Goal: Task Accomplishment & Management: Use online tool/utility

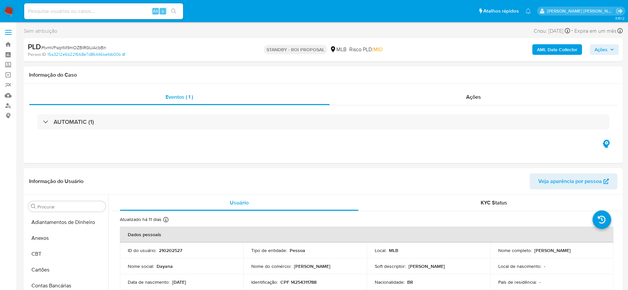
select select "10"
drag, startPoint x: 7, startPoint y: 44, endPoint x: 10, endPoint y: 42, distance: 4.0
click at [7, 44] on link "Bandeja" at bounding box center [39, 44] width 79 height 10
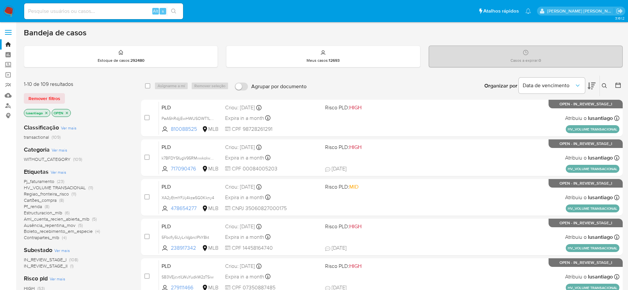
click at [107, 12] on input at bounding box center [103, 11] width 159 height 9
paste input "128423071"
type input "128423071"
click at [176, 8] on button "search-icon" at bounding box center [174, 11] width 14 height 9
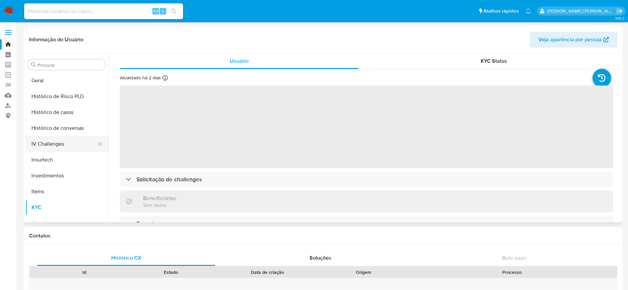
scroll to position [194, 0]
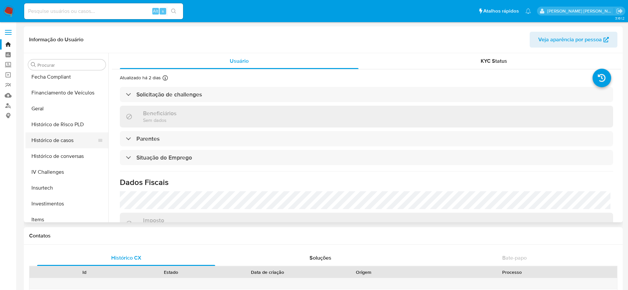
click at [55, 142] on button "Histórico de casos" at bounding box center [63, 141] width 77 height 16
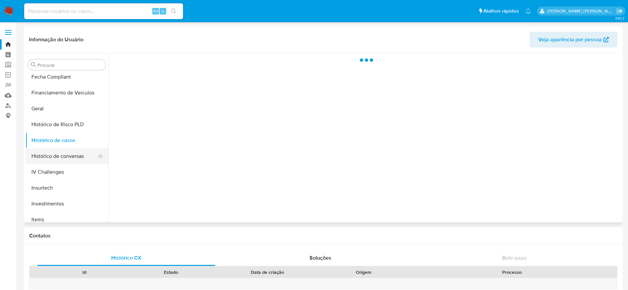
select select "10"
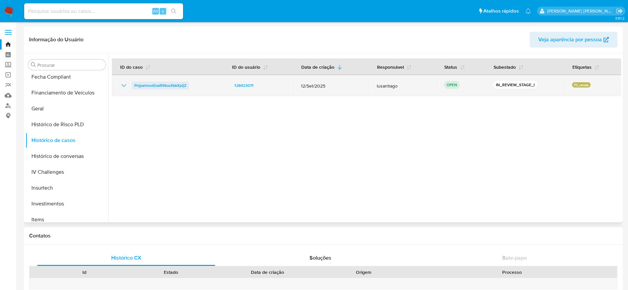
click at [152, 87] on span "PnjpelmodGwRINseXkkXpijZ" at bounding box center [160, 86] width 52 height 8
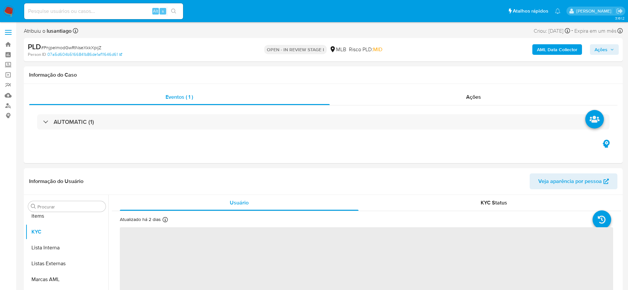
scroll to position [343, 0]
select select "10"
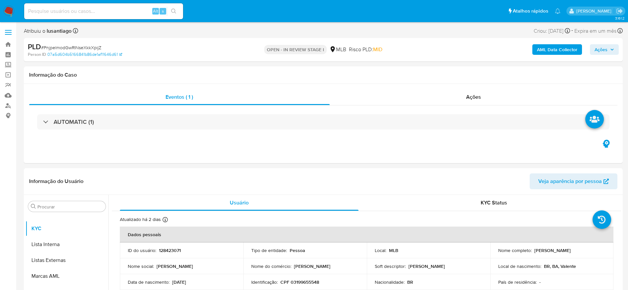
click at [613, 48] on button "Ações" at bounding box center [604, 49] width 29 height 11
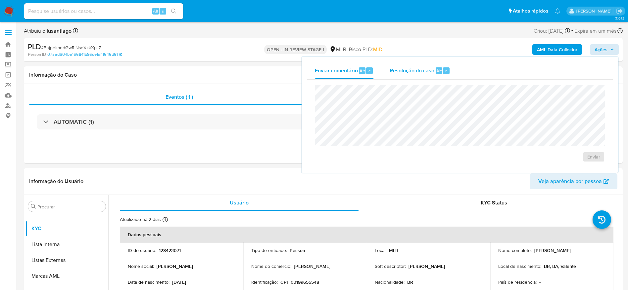
click at [383, 71] on button "Resolução do caso Alt r" at bounding box center [419, 70] width 76 height 17
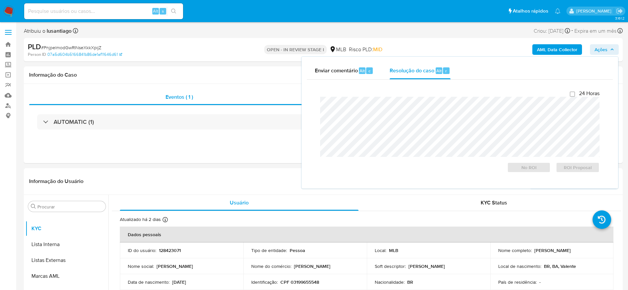
click at [599, 50] on span "Ações" at bounding box center [600, 49] width 13 height 11
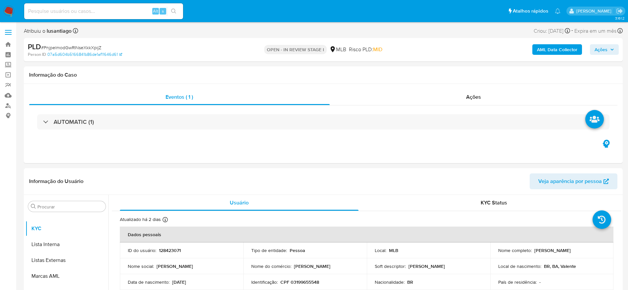
click at [555, 49] on b "AML Data Collector" at bounding box center [557, 49] width 40 height 11
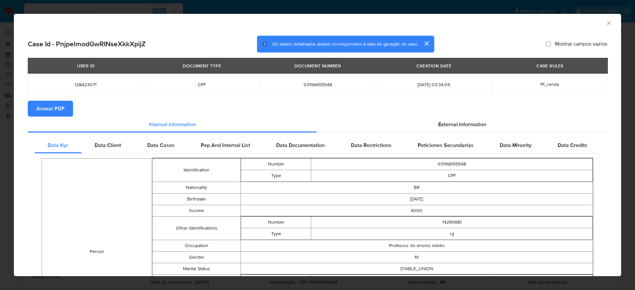
click at [40, 106] on span "Anexar PDF" at bounding box center [50, 109] width 28 height 15
click at [606, 22] on icon "Fechar a janela" at bounding box center [609, 23] width 7 height 7
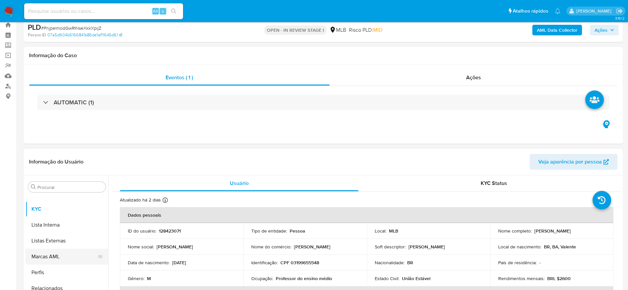
scroll to position [50, 0]
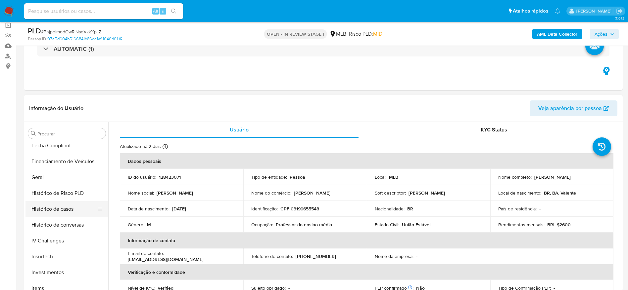
click at [55, 204] on button "Histórico de casos" at bounding box center [63, 209] width 77 height 16
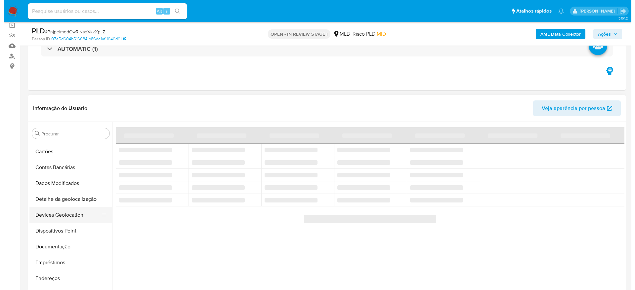
scroll to position [0, 0]
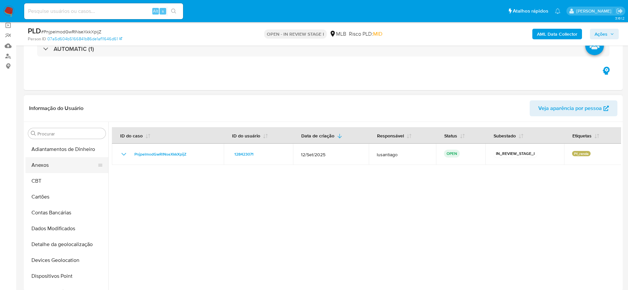
click at [46, 164] on button "Anexos" at bounding box center [63, 165] width 77 height 16
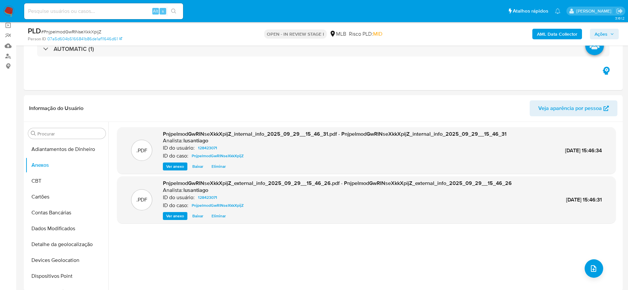
click at [606, 35] on span "Ações" at bounding box center [600, 34] width 13 height 11
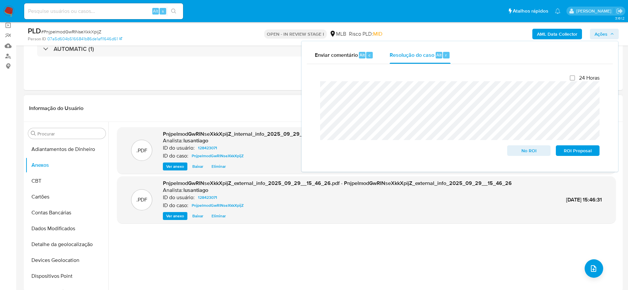
click at [254, 102] on header "Informação do Usuário Veja aparência por pessoa" at bounding box center [323, 109] width 588 height 16
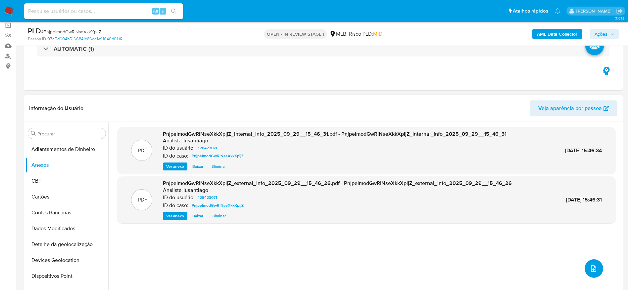
click at [591, 267] on icon "upload-file" at bounding box center [593, 269] width 8 height 8
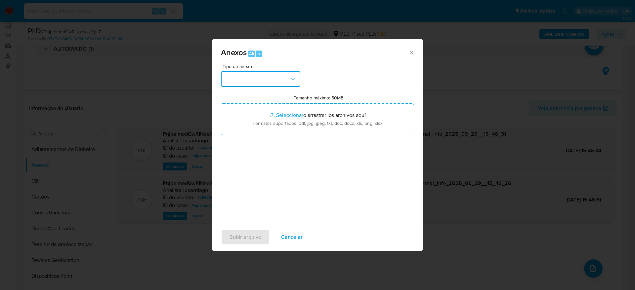
click at [287, 81] on button "button" at bounding box center [260, 79] width 79 height 16
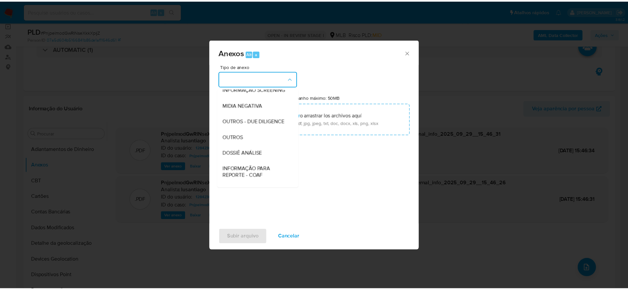
scroll to position [102, 0]
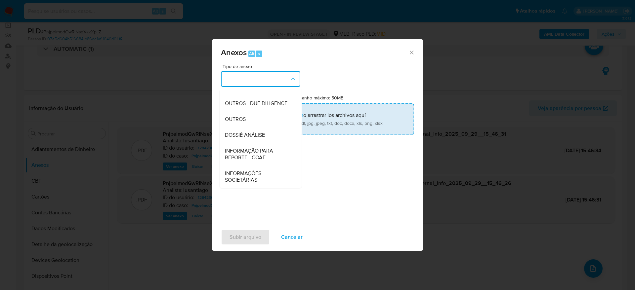
click at [264, 132] on span "DOSSIÊ ANÁLISE" at bounding box center [245, 135] width 40 height 7
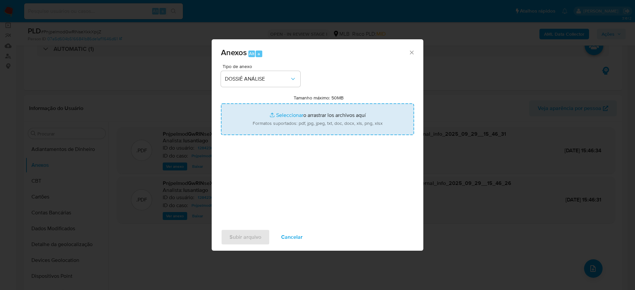
type input "C:\fakepath\SAR - (XXXXX)- CPF 03199655548 - FLAVIO TEIXEIRA DE JESUS.rtf"
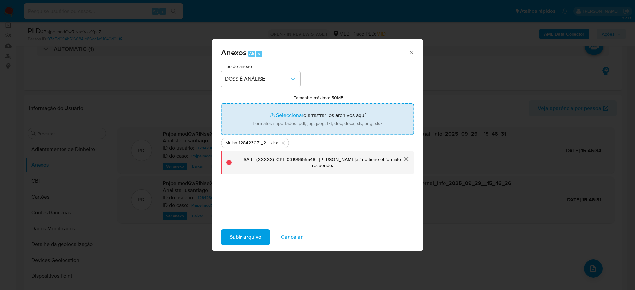
type input "C:\fakepath\SAR - (XXXXX)- CPF 03199655548 - FLAVIO TEIXEIRA DE JESUS.pdf"
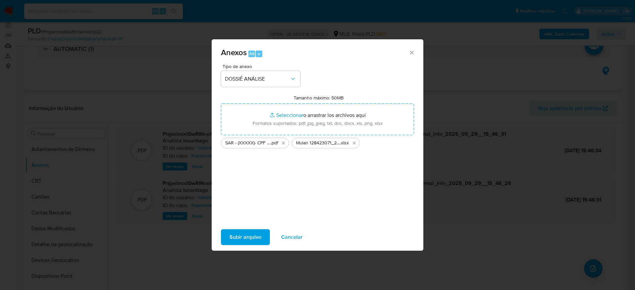
click at [237, 235] on span "Subir arquivo" at bounding box center [246, 237] width 32 height 15
click at [235, 233] on span "Subir arquivo" at bounding box center [246, 237] width 32 height 15
click at [248, 235] on span "Subir arquivo" at bounding box center [246, 237] width 32 height 15
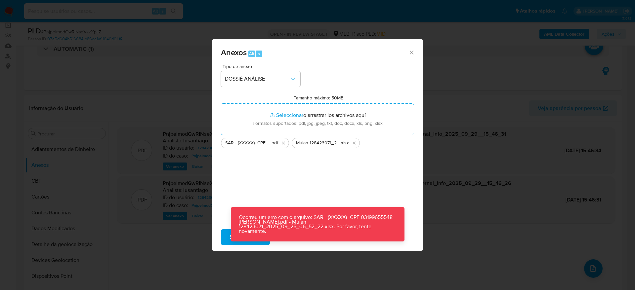
drag, startPoint x: 412, startPoint y: 53, endPoint x: 409, endPoint y: 54, distance: 3.6
click at [411, 53] on icon "Cerrar" at bounding box center [412, 52] width 7 height 7
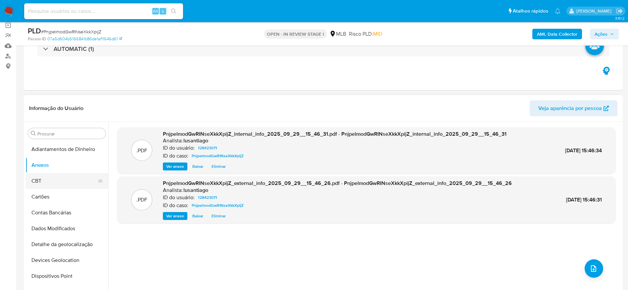
click at [37, 175] on button "CBT" at bounding box center [63, 181] width 77 height 16
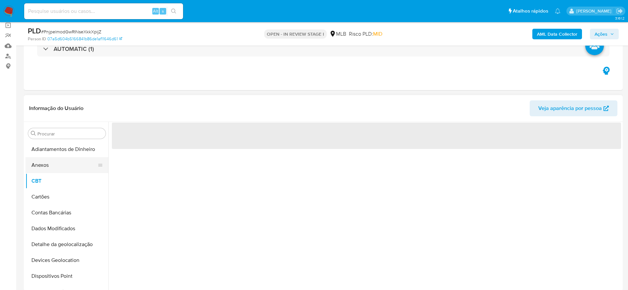
click at [51, 164] on button "Anexos" at bounding box center [63, 165] width 77 height 16
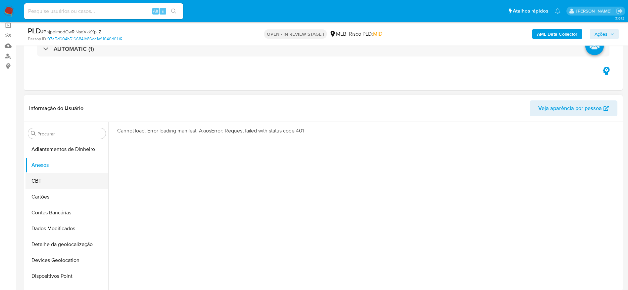
click at [64, 178] on button "CBT" at bounding box center [63, 181] width 77 height 16
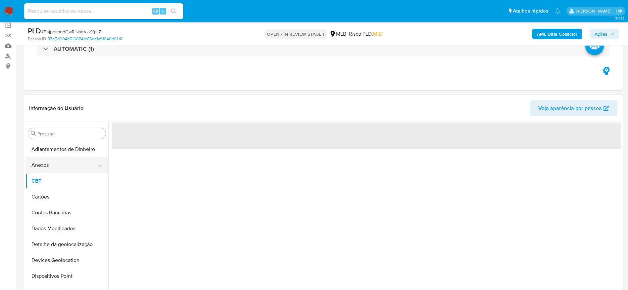
click at [61, 170] on button "Anexos" at bounding box center [63, 165] width 77 height 16
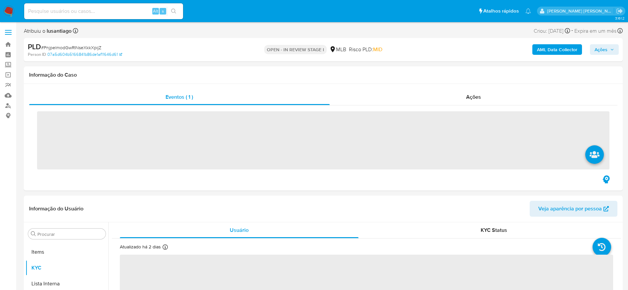
scroll to position [343, 0]
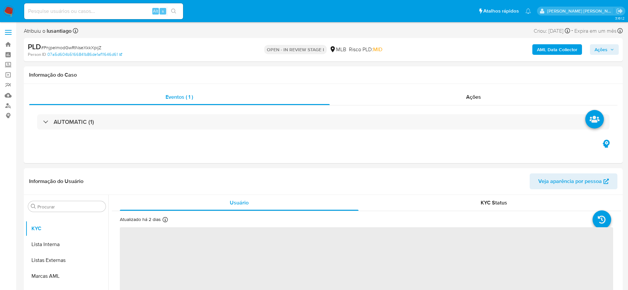
select select "10"
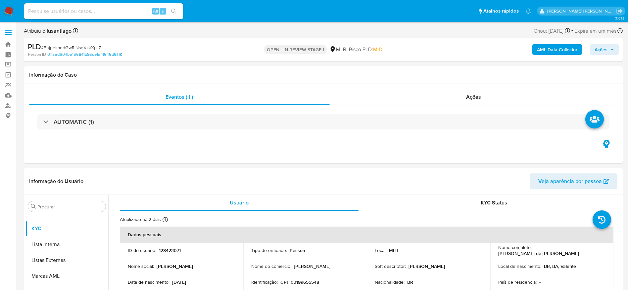
click at [598, 46] on span "Ações" at bounding box center [600, 49] width 13 height 11
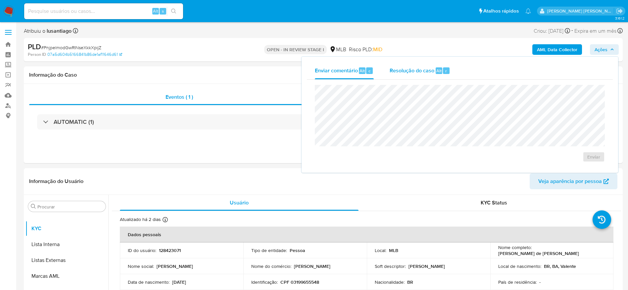
click at [410, 76] on div "Resolução do caso Alt r" at bounding box center [419, 70] width 61 height 17
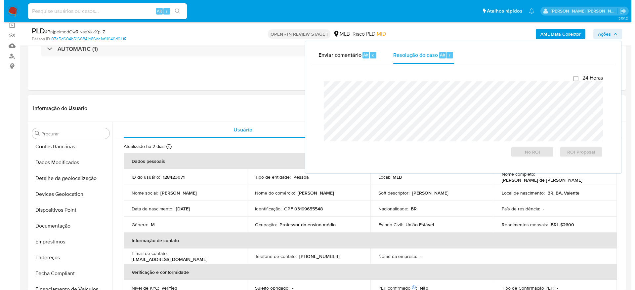
scroll to position [0, 0]
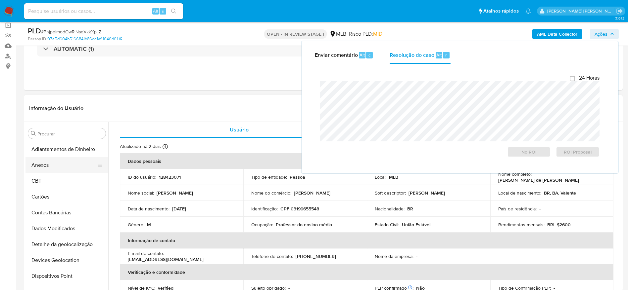
click at [53, 168] on button "Anexos" at bounding box center [63, 165] width 77 height 16
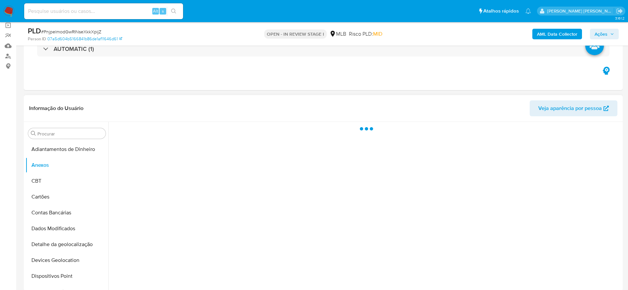
click at [229, 101] on header "Informação do Usuário Veja aparência por pessoa" at bounding box center [323, 109] width 588 height 16
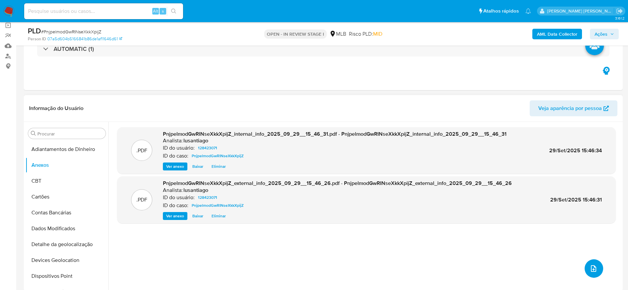
click at [586, 264] on button "upload-file" at bounding box center [593, 269] width 19 height 19
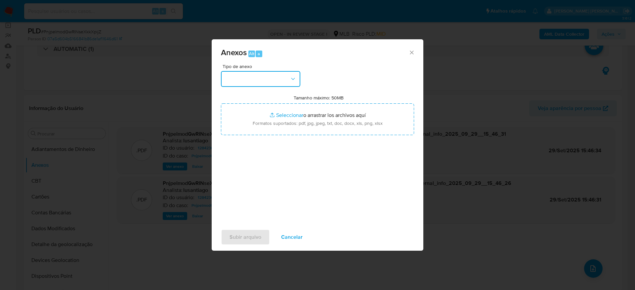
click at [281, 79] on button "button" at bounding box center [260, 79] width 79 height 16
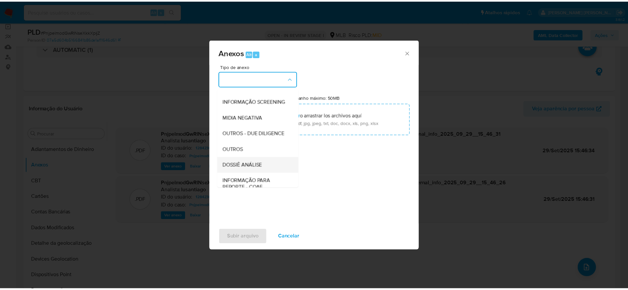
scroll to position [102, 0]
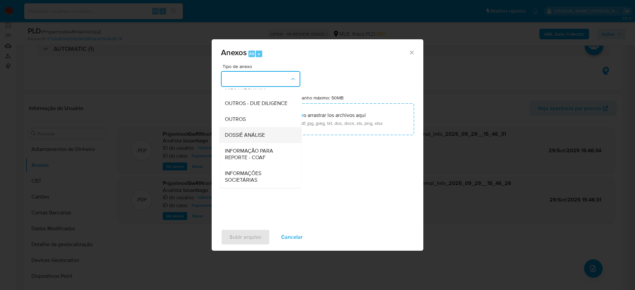
click at [262, 133] on span "DOSSIÊ ANÁLISE" at bounding box center [245, 135] width 40 height 7
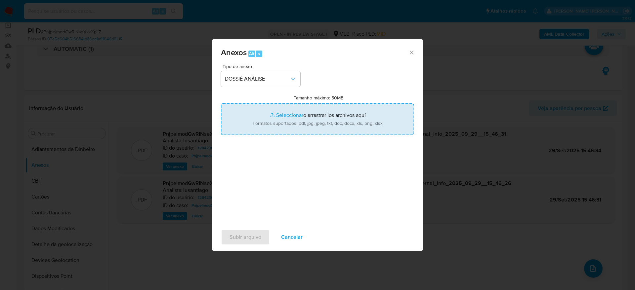
type input "C:\fakepath\SAR - (XXXXX)- CPF 03199655548 - FLAVIO TEIXEIRA DE JESUS.pdf"
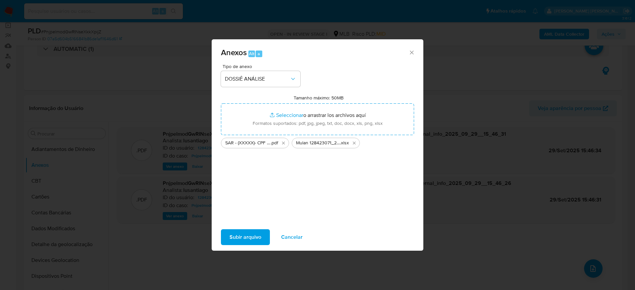
click at [244, 227] on div "Subir arquivo Cancelar" at bounding box center [318, 237] width 212 height 25
click at [246, 238] on span "Subir arquivo" at bounding box center [246, 237] width 32 height 15
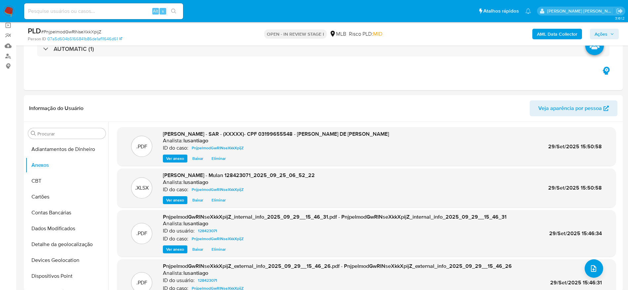
click at [599, 34] on span "Ações" at bounding box center [600, 34] width 13 height 11
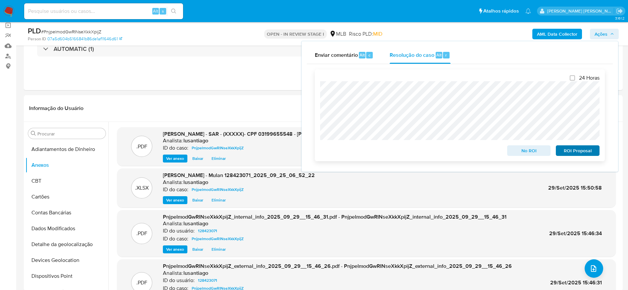
click at [582, 157] on div "24 Horas No ROI ROI Proposal" at bounding box center [460, 115] width 290 height 92
click at [567, 153] on span "ROI Proposal" at bounding box center [577, 150] width 34 height 9
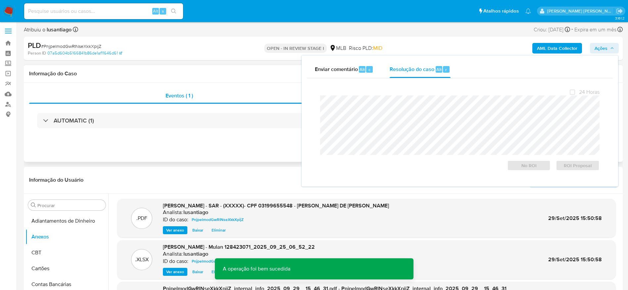
scroll to position [0, 0]
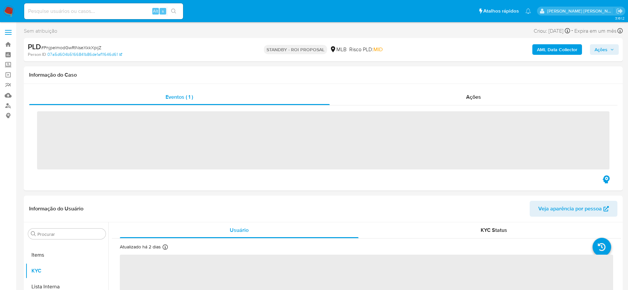
scroll to position [343, 0]
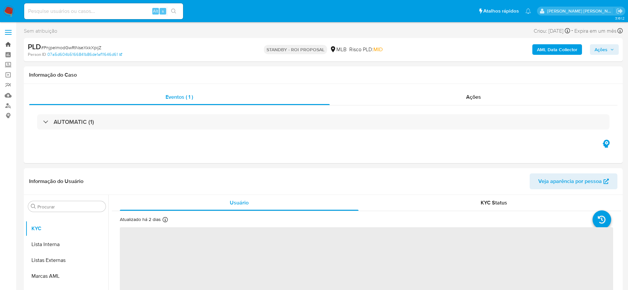
click at [9, 43] on link "Bandeja" at bounding box center [39, 44] width 79 height 10
select select "10"
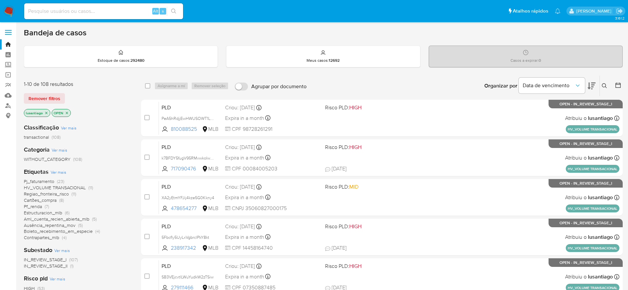
click at [114, 7] on input at bounding box center [103, 11] width 159 height 9
paste input "190156226"
type input "190156226"
click at [171, 10] on button "search-icon" at bounding box center [174, 11] width 14 height 9
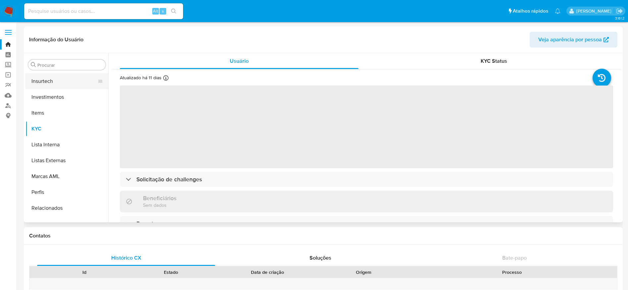
scroll to position [244, 0]
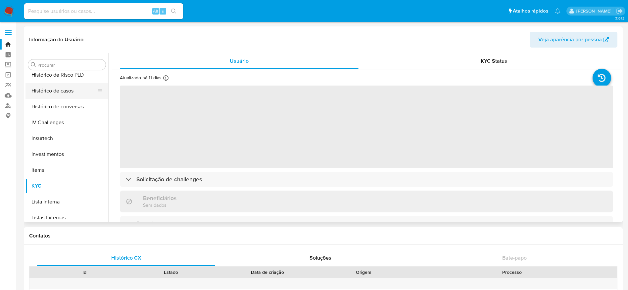
select select "10"
click at [60, 96] on button "Histórico de casos" at bounding box center [63, 91] width 77 height 16
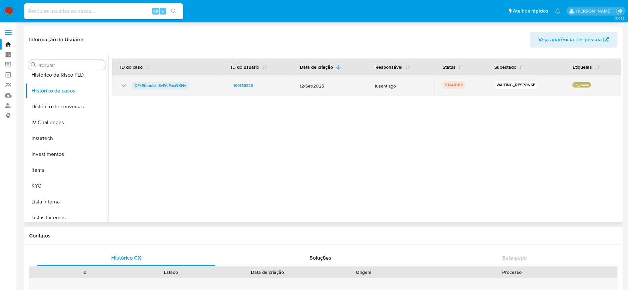
click at [166, 85] on span "OFxEfponishiSvPAiFnsWXHv" at bounding box center [160, 86] width 52 height 8
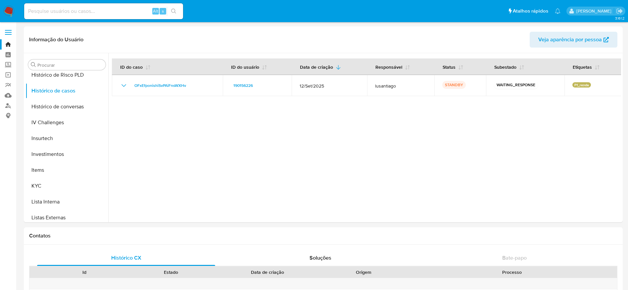
click at [127, 9] on input at bounding box center [103, 11] width 159 height 9
paste input "OFxEfponishiSvPAiFnsWXHv"
type input "OFxEfponishiSvPAiFnsWXHv"
click at [177, 10] on button "search-icon" at bounding box center [174, 11] width 14 height 9
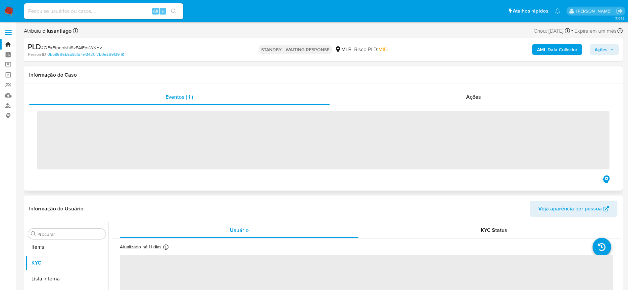
scroll to position [343, 0]
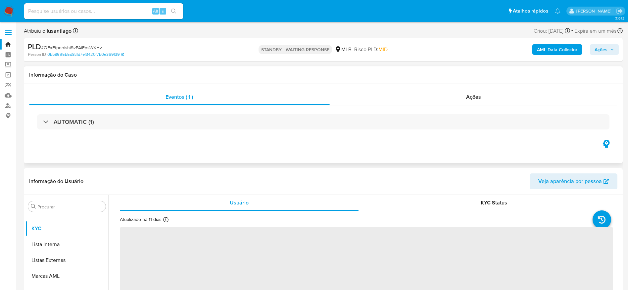
select select "10"
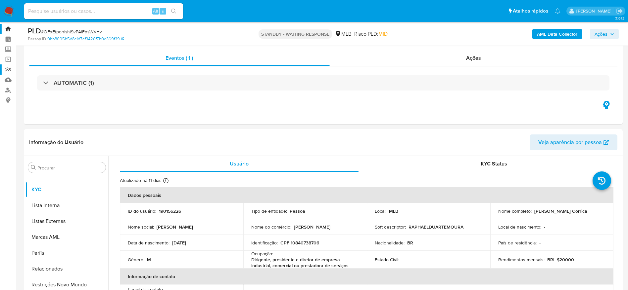
scroll to position [0, 0]
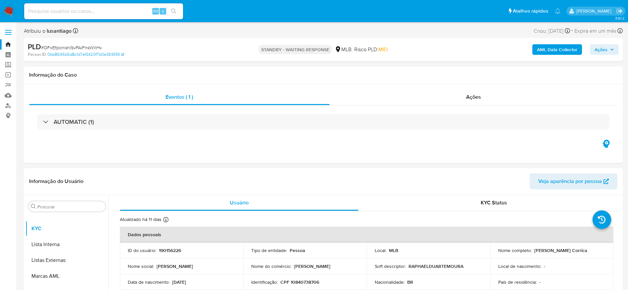
click at [7, 44] on link "Bandeja" at bounding box center [39, 44] width 79 height 10
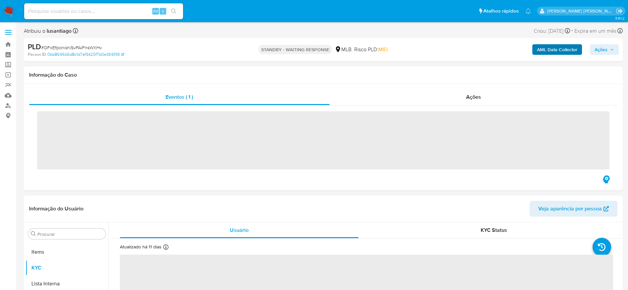
scroll to position [343, 0]
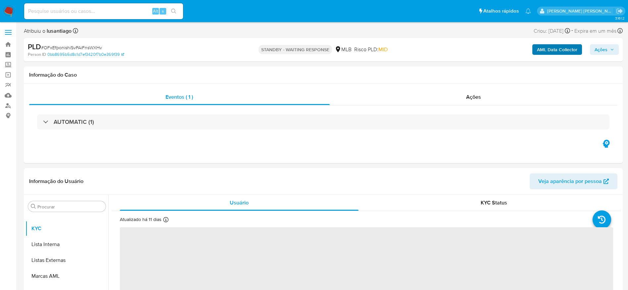
click at [590, 50] on button "Ações" at bounding box center [604, 49] width 29 height 11
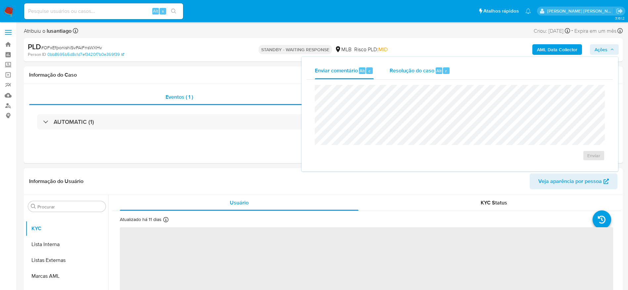
select select "10"
click at [410, 64] on div "Resolução do caso Alt r" at bounding box center [419, 70] width 61 height 17
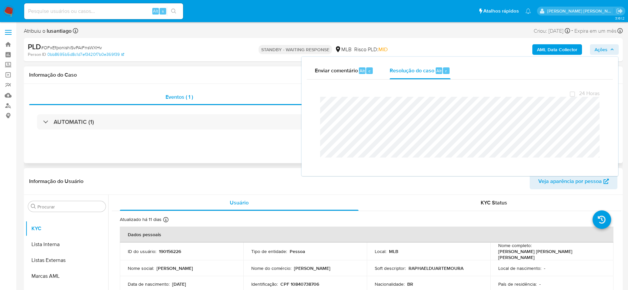
click at [215, 84] on div "Eventos ( 1 ) Ações AUTOMATIC (1)" at bounding box center [323, 123] width 599 height 79
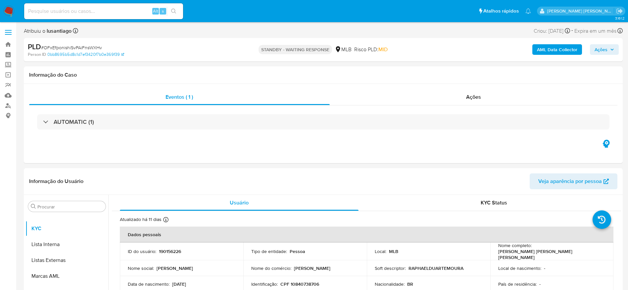
click at [87, 49] on span "# OFxEfponishiSvPAiFnsWXHv" at bounding box center [71, 47] width 61 height 7
copy span "OFxEfponishiSvPAiFnsWXHv"
click at [12, 54] on link "Painel" at bounding box center [39, 55] width 79 height 10
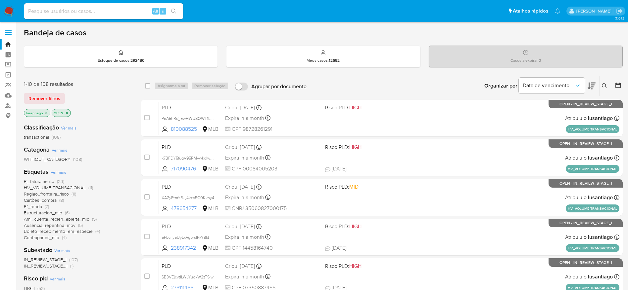
click at [603, 87] on icon at bounding box center [603, 85] width 5 height 5
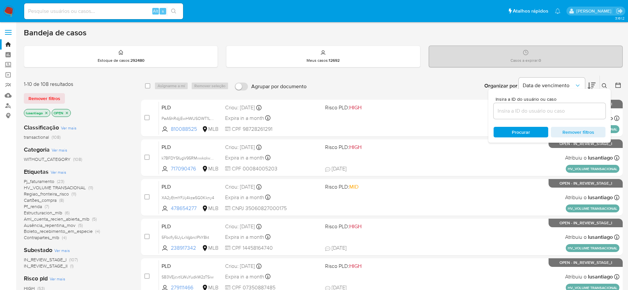
click at [542, 113] on input at bounding box center [549, 111] width 112 height 9
type input "OFxEfponishiSvPAiFnsWXHv"
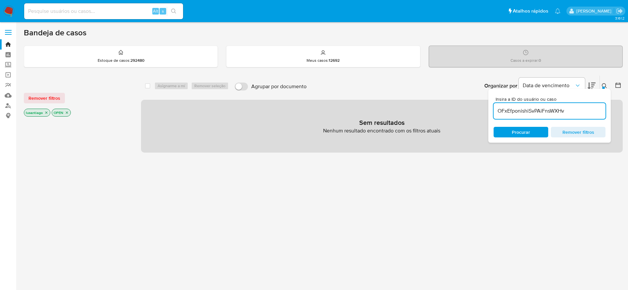
click at [67, 112] on icon "close-filter" at bounding box center [67, 113] width 4 height 4
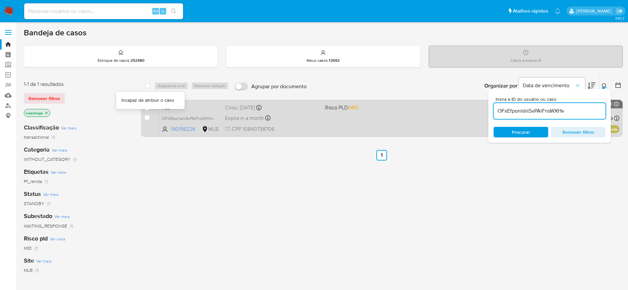
click at [143, 116] on div "case-item-checkbox Incapaz de atribuir o caso PLD OFxEfponishiSvPAiFnsWXHv 1901…" at bounding box center [381, 118] width 481 height 37
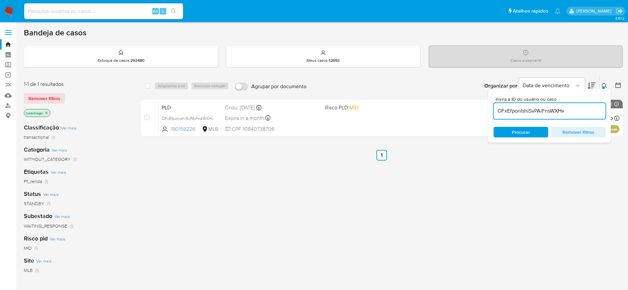
click at [226, 181] on div "select-all-cases-checkbox Asignarme a mí Remover seleção Agrupar por documento …" at bounding box center [381, 225] width 481 height 300
click at [601, 84] on icon at bounding box center [603, 85] width 5 height 5
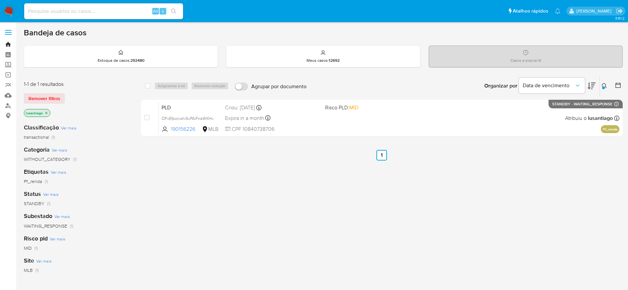
click at [7, 43] on link "Bandeja" at bounding box center [39, 44] width 79 height 10
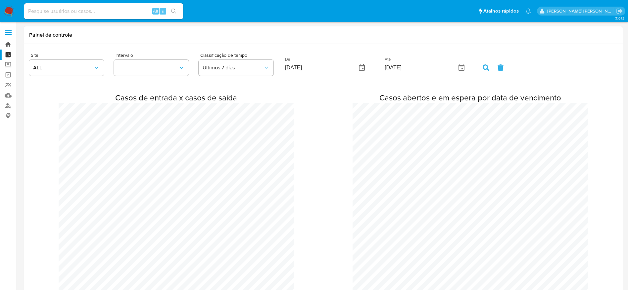
click at [11, 44] on link "Bandeja" at bounding box center [39, 44] width 79 height 10
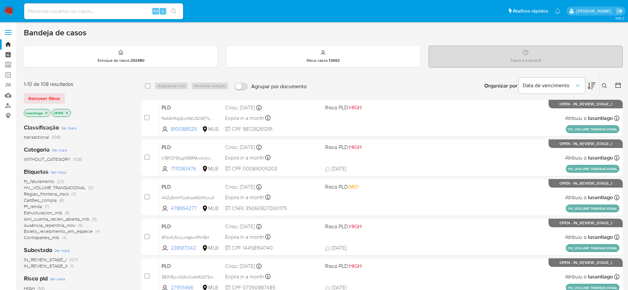
click at [8, 52] on link "Painel" at bounding box center [39, 55] width 79 height 10
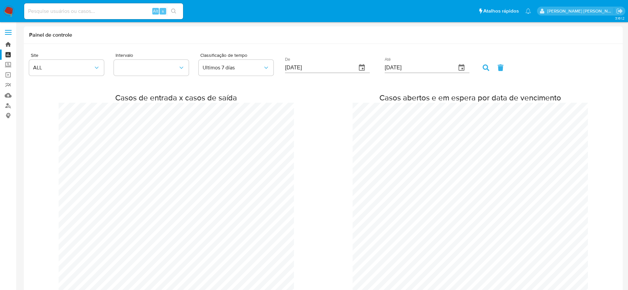
click at [4, 41] on link "Bandeja" at bounding box center [39, 44] width 79 height 10
